Goal: Transaction & Acquisition: Book appointment/travel/reservation

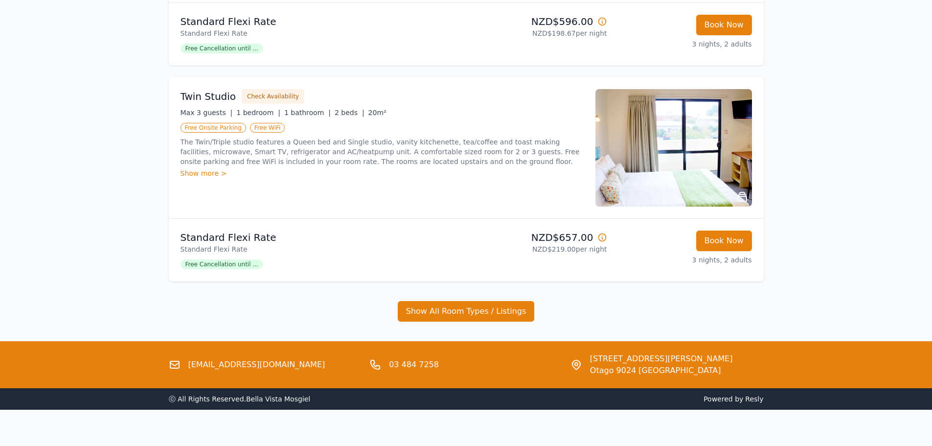
scroll to position [315, 0]
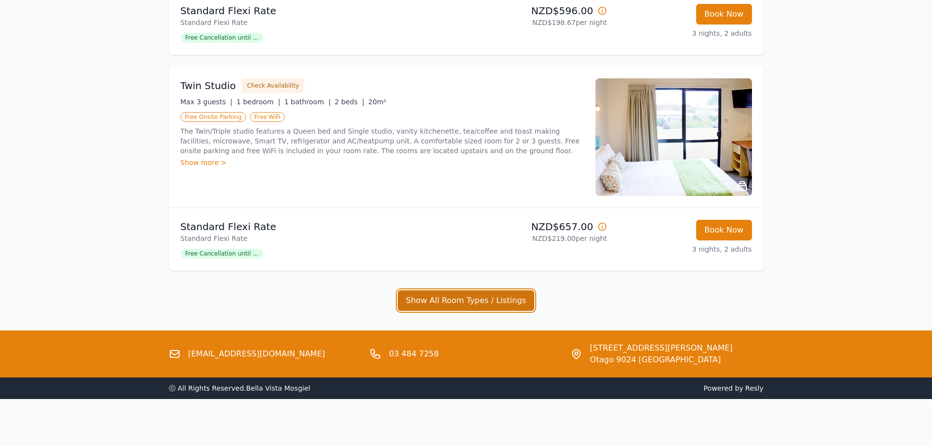
click at [470, 302] on button "Show All Room Types / Listings" at bounding box center [466, 300] width 137 height 21
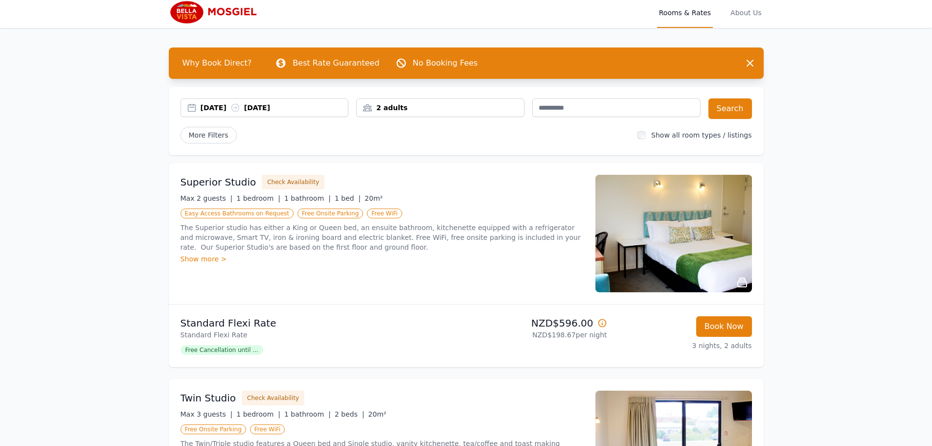
scroll to position [0, 0]
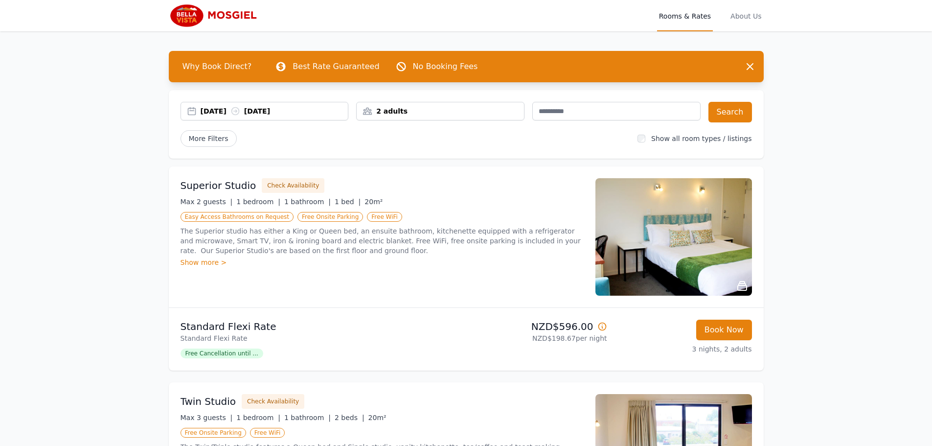
click at [376, 112] on div "2 adults" at bounding box center [440, 111] width 167 height 10
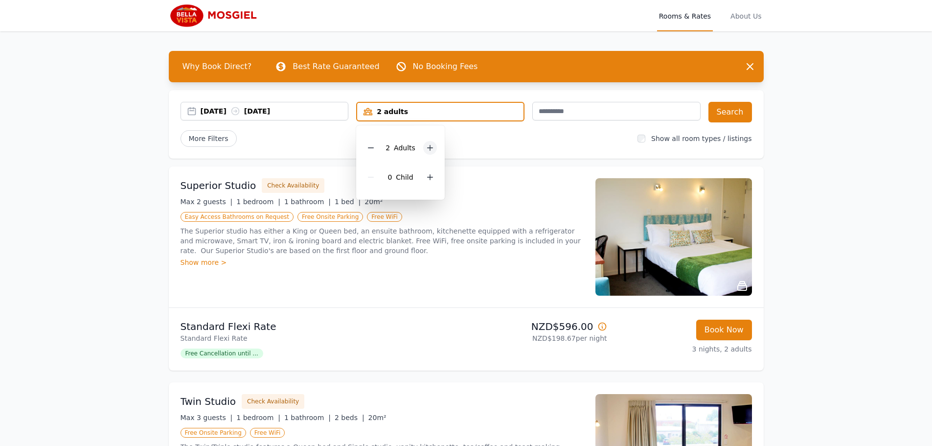
click at [428, 150] on icon at bounding box center [430, 148] width 8 height 8
click at [728, 111] on button "Search" at bounding box center [730, 112] width 44 height 21
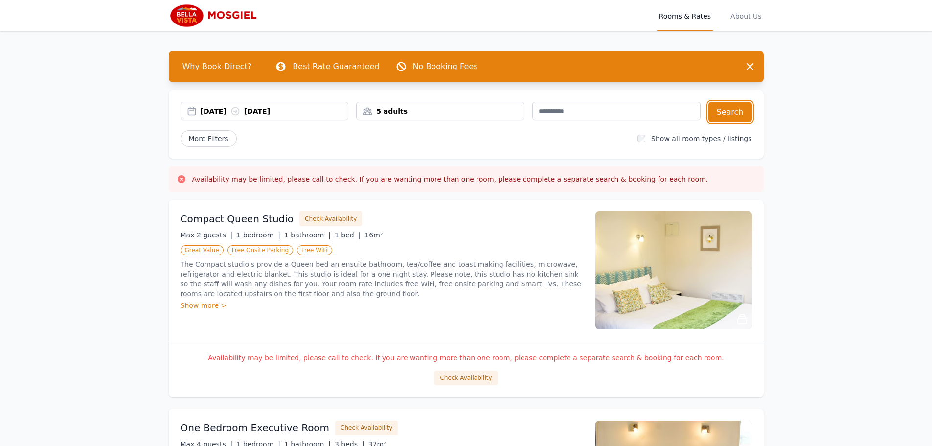
click at [433, 118] on div "5 adults" at bounding box center [440, 111] width 168 height 19
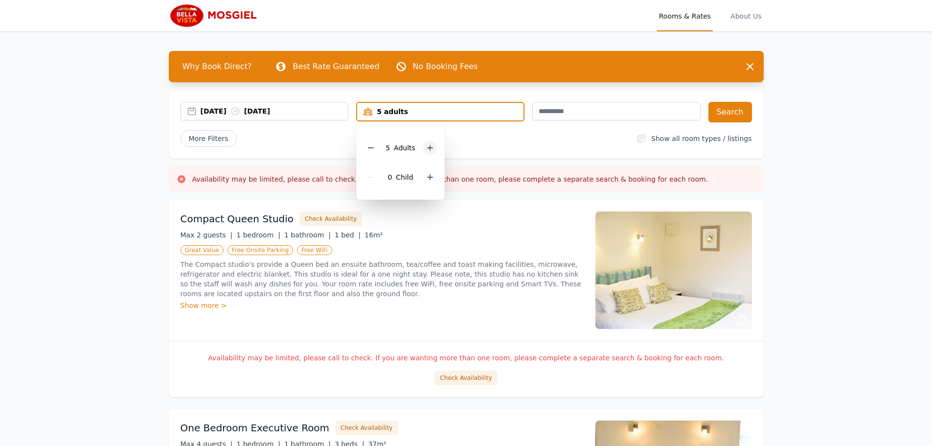
click at [427, 148] on icon at bounding box center [429, 147] width 5 height 5
click at [373, 145] on icon at bounding box center [371, 148] width 8 height 8
click at [372, 147] on icon at bounding box center [371, 148] width 8 height 8
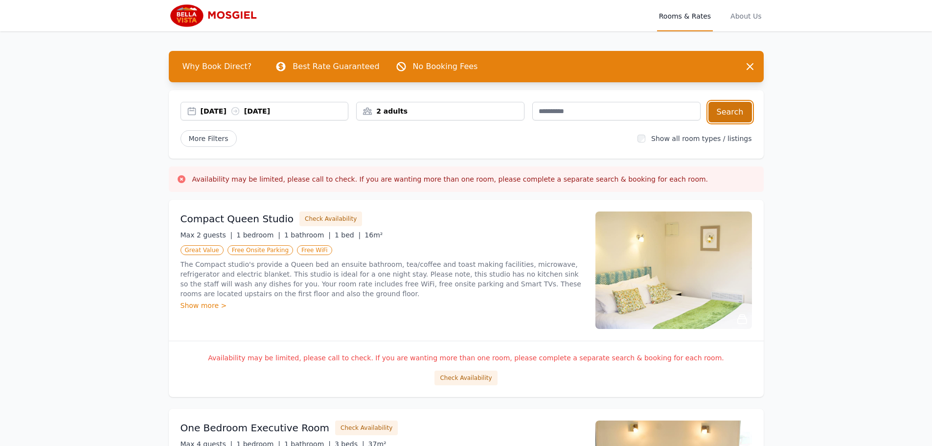
click at [726, 112] on button "Search" at bounding box center [730, 112] width 44 height 21
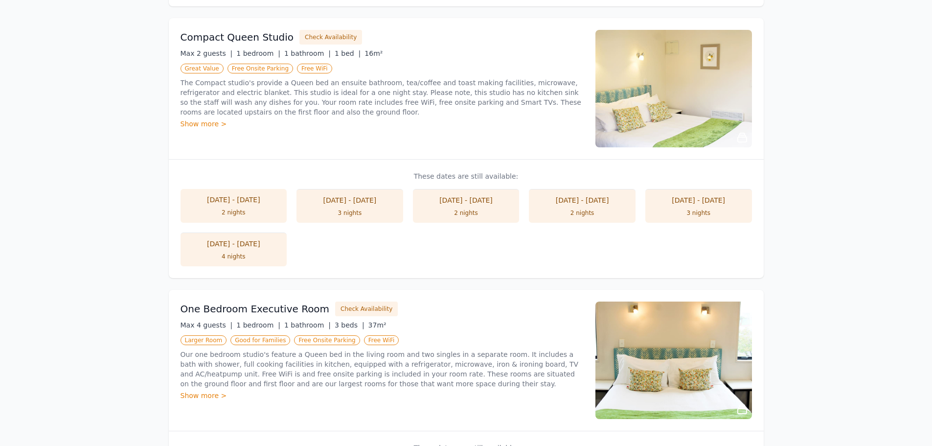
scroll to position [579, 0]
